Goal: Find specific page/section: Find specific page/section

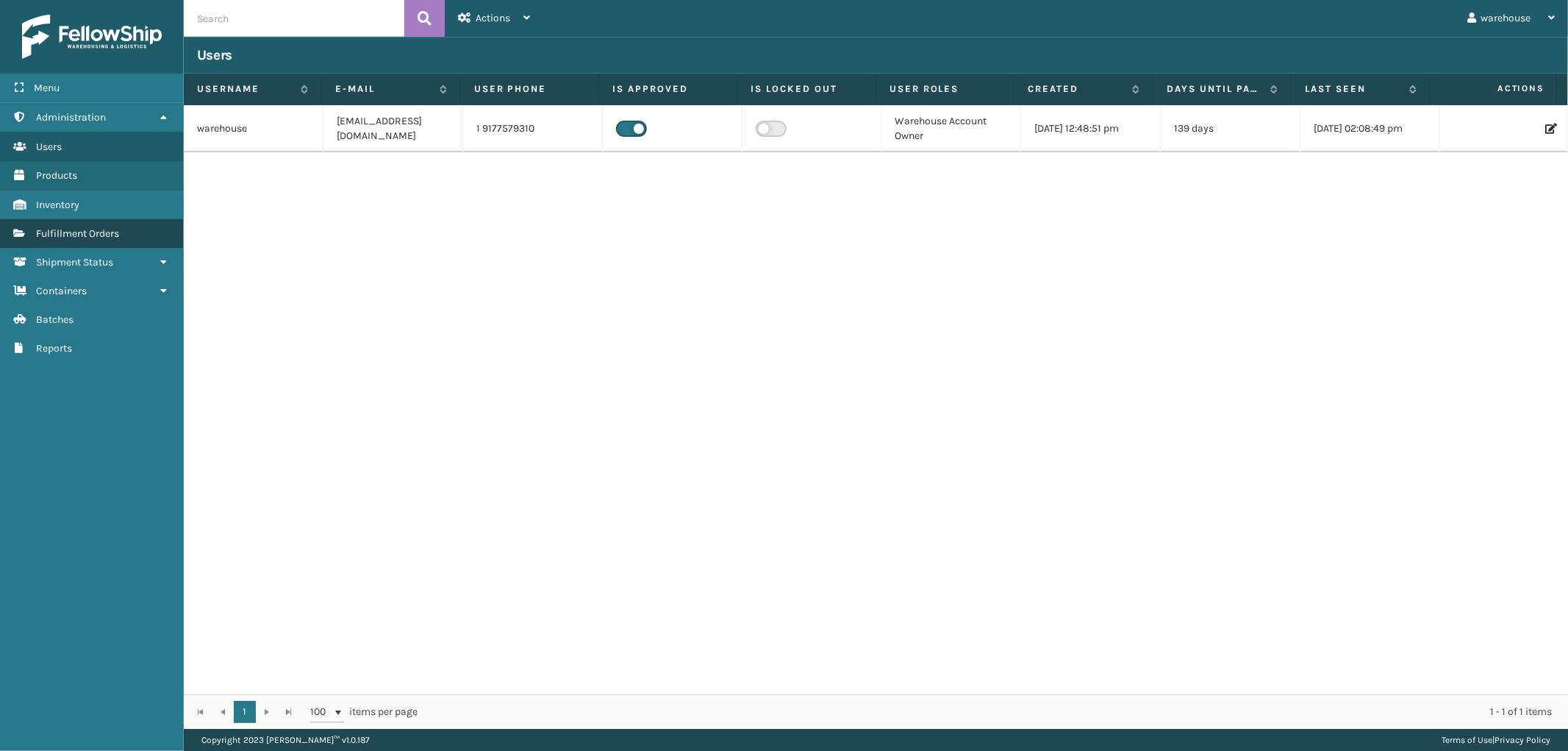
click at [101, 235] on link "Fulfillment Orders" at bounding box center [91, 233] width 183 height 29
